Goal: Navigation & Orientation: Find specific page/section

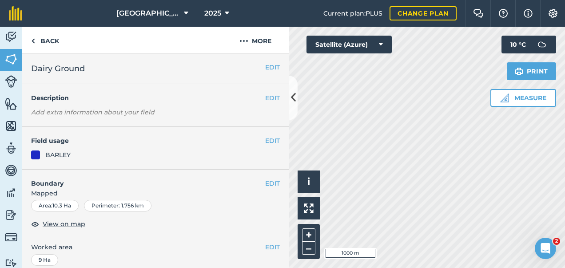
scroll to position [882, 0]
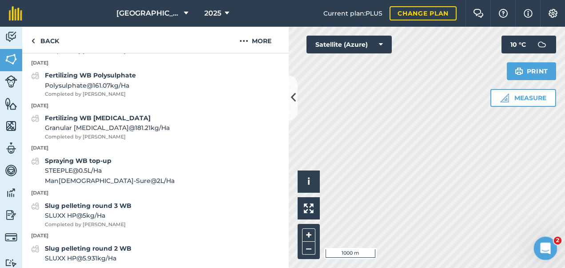
click at [543, 245] on icon "Open Intercom Messenger" at bounding box center [544, 247] width 15 height 15
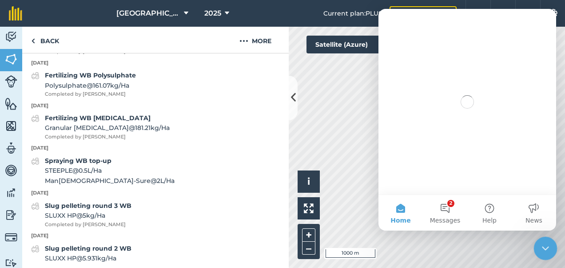
scroll to position [0, 0]
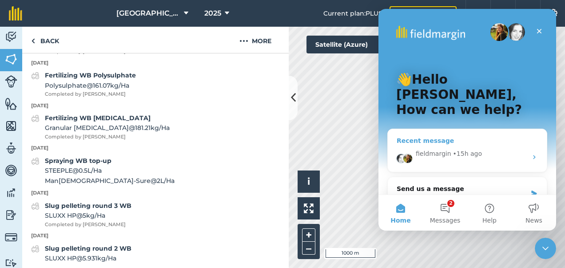
click at [493, 149] on div "fieldmargin • 15h ago" at bounding box center [472, 153] width 112 height 9
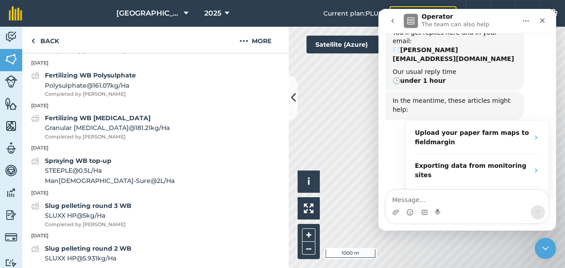
scroll to position [108, 0]
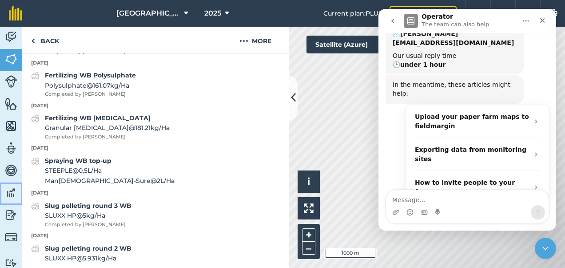
click at [9, 190] on img at bounding box center [11, 192] width 12 height 13
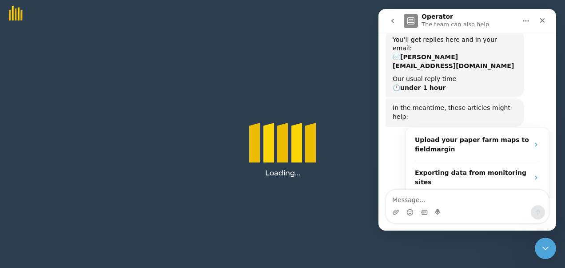
scroll to position [108, 0]
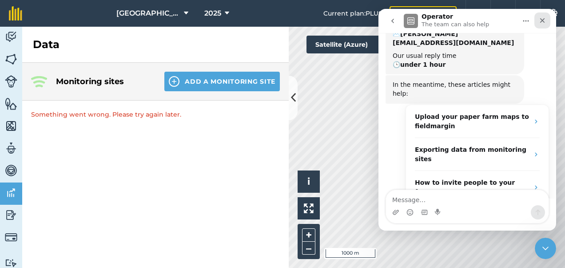
click at [545, 21] on icon "Close" at bounding box center [542, 20] width 7 height 7
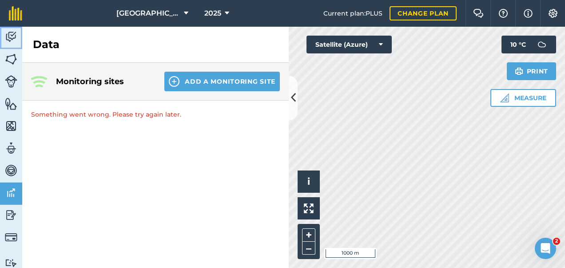
click at [11, 32] on img at bounding box center [11, 36] width 12 height 13
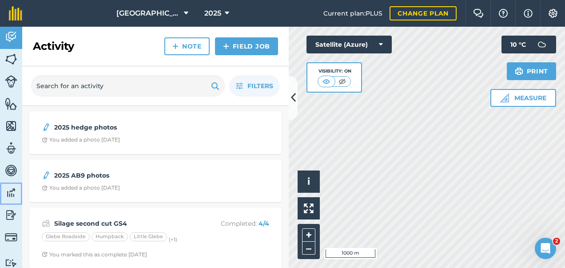
click at [11, 192] on img at bounding box center [11, 192] width 12 height 13
